Goal: Navigation & Orientation: Find specific page/section

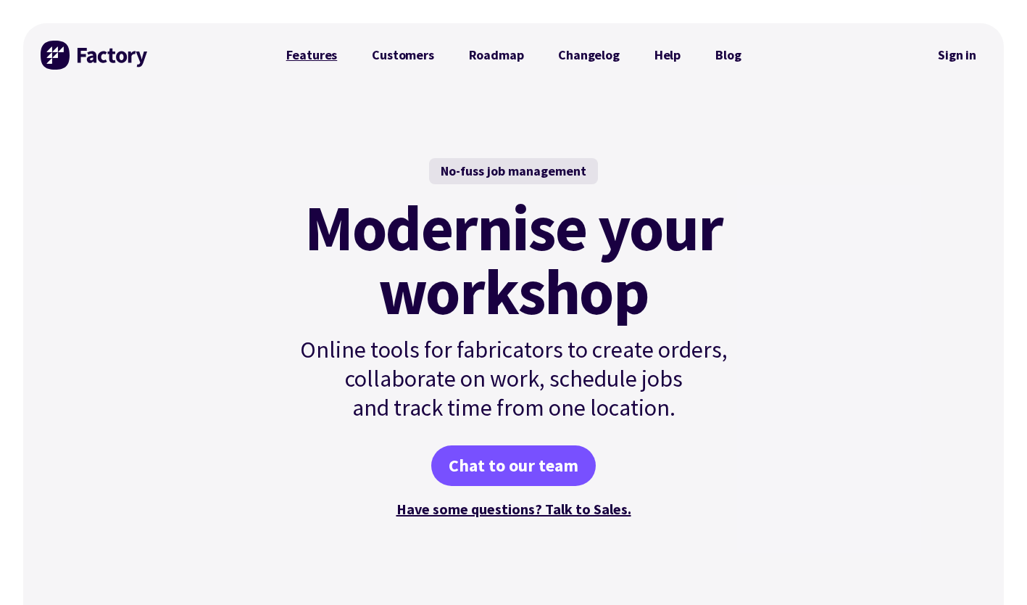
click at [315, 58] on link "Features" at bounding box center [312, 55] width 86 height 29
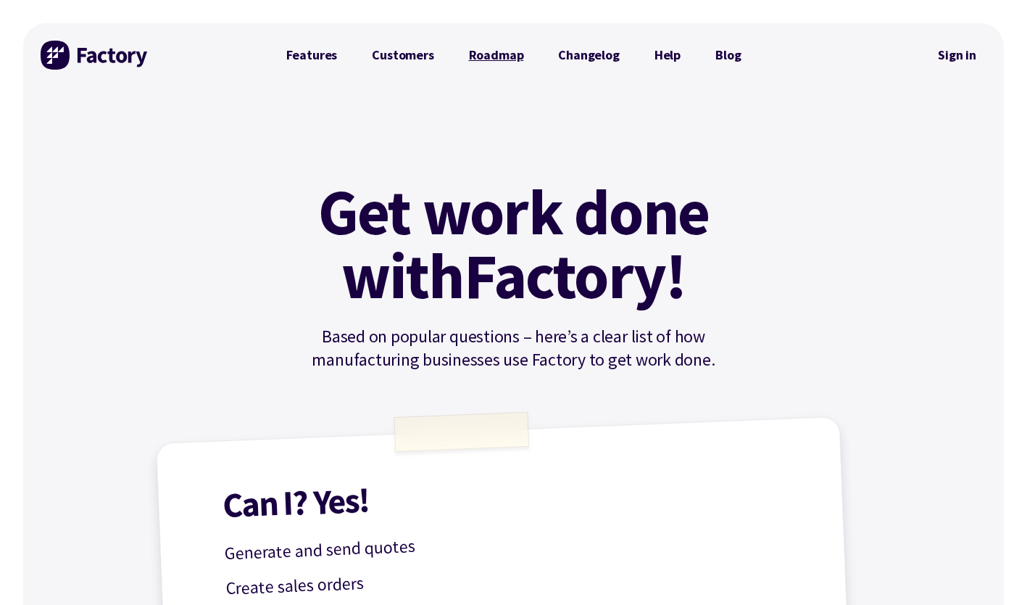
click at [500, 55] on link "Roadmap" at bounding box center [497, 55] width 90 height 29
click at [577, 57] on link "Changelog" at bounding box center [589, 55] width 96 height 29
